Goal: Task Accomplishment & Management: Complete application form

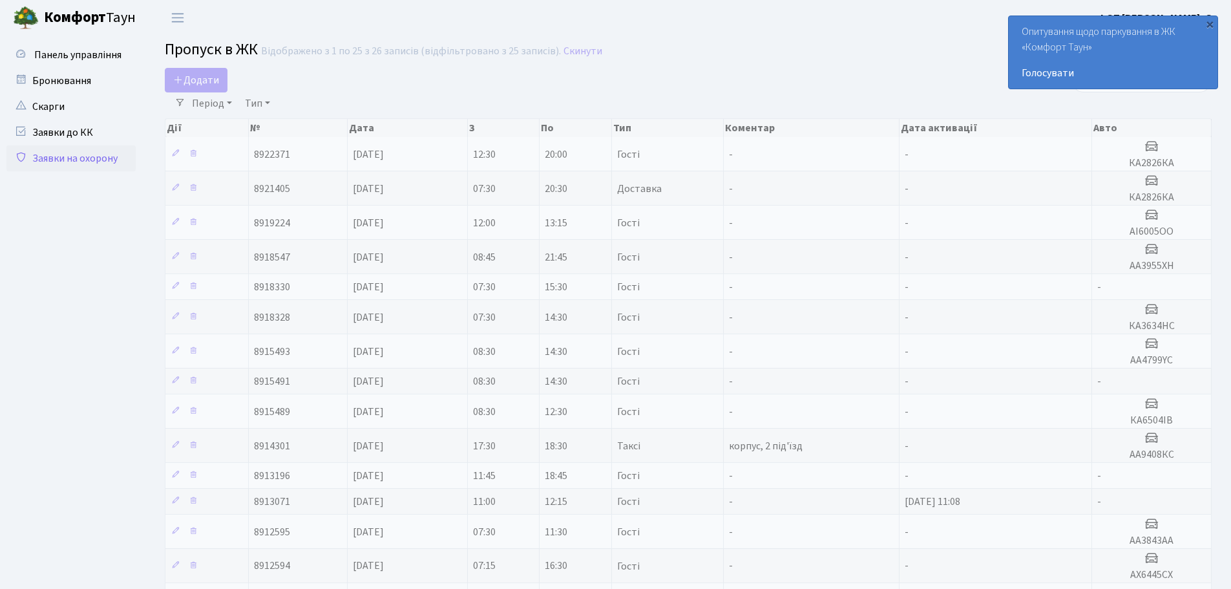
select select "25"
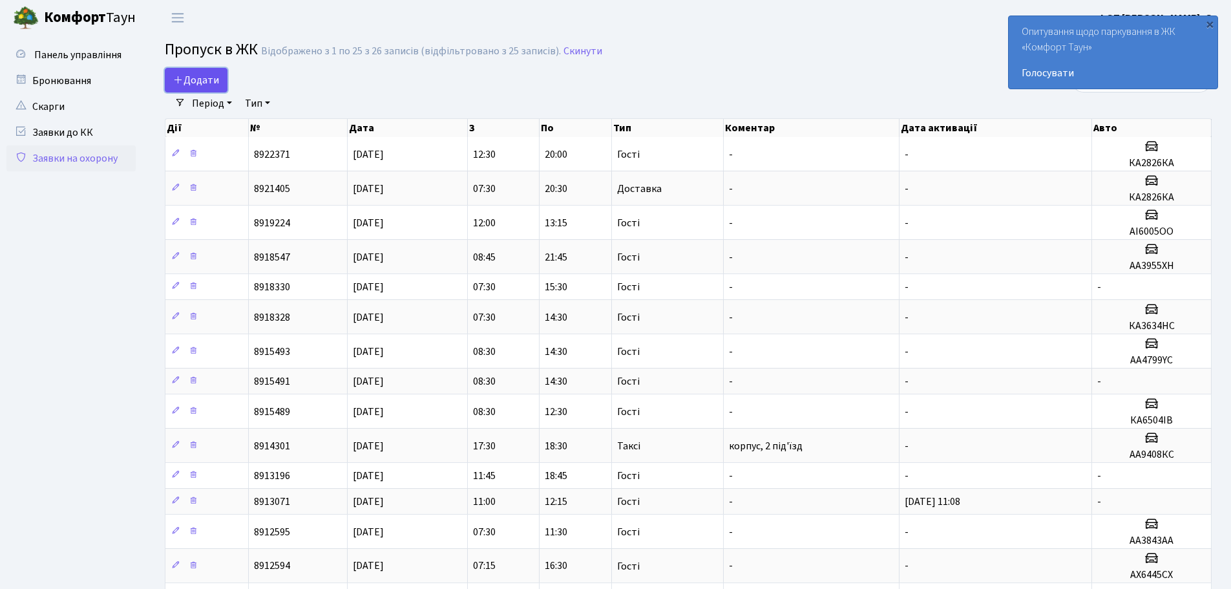
click at [209, 76] on span "Додати" at bounding box center [196, 80] width 46 height 14
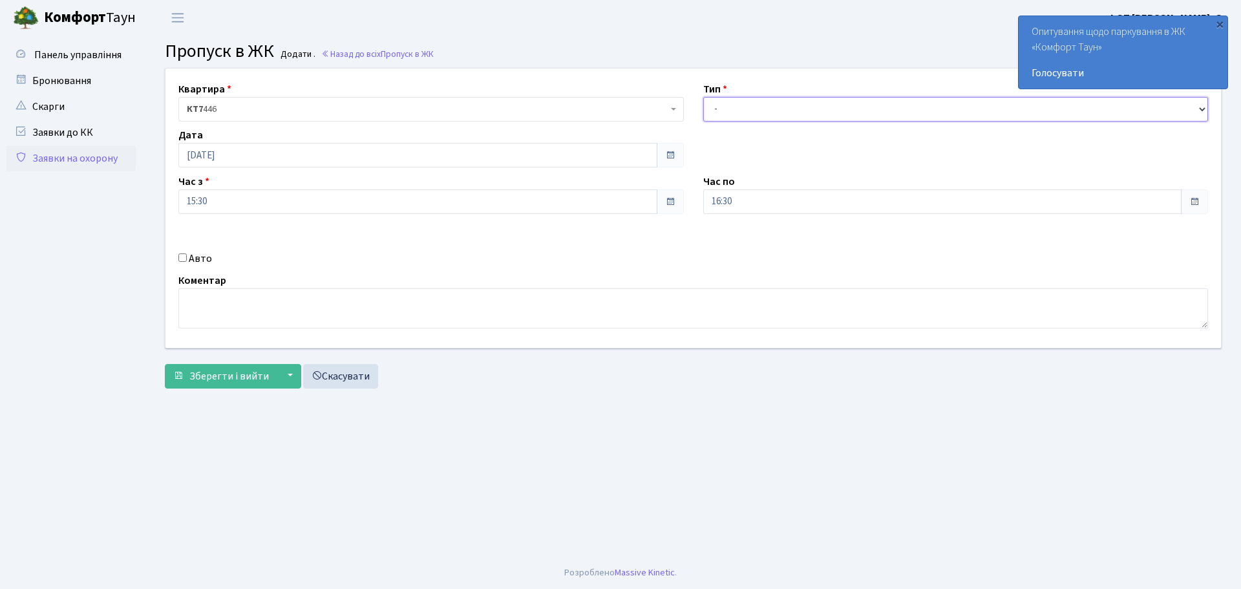
click at [798, 120] on select "- Доставка Таксі Гості Сервіс" at bounding box center [955, 109] width 505 height 25
select select "3"
click at [703, 97] on select "- Доставка Таксі Гості Сервіс" at bounding box center [955, 109] width 505 height 25
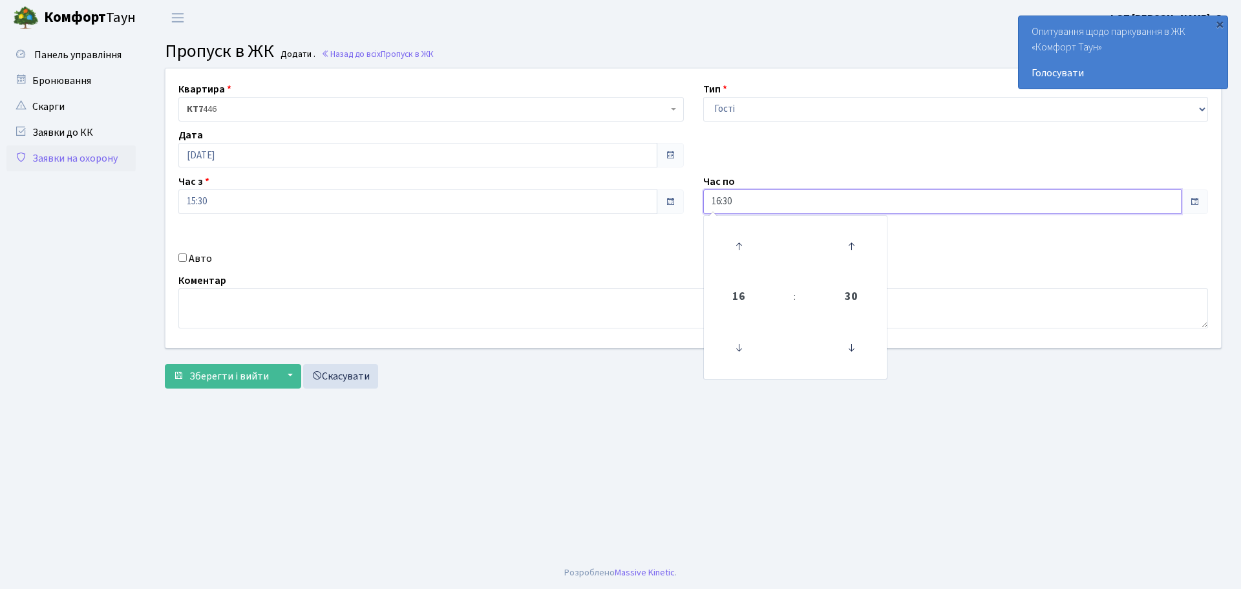
click at [769, 206] on input "16:30" at bounding box center [942, 201] width 479 height 25
type input "18:00"
click at [253, 379] on span "Зберегти і вийти" at bounding box center [228, 376] width 79 height 14
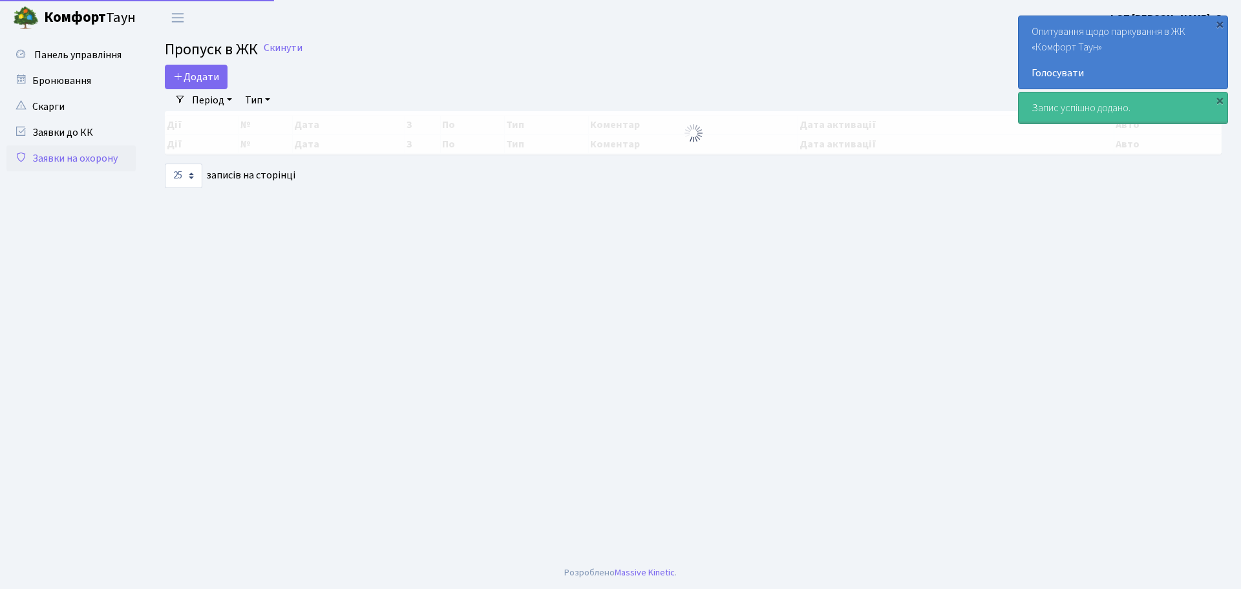
select select "25"
